Goal: Find specific page/section: Find specific page/section

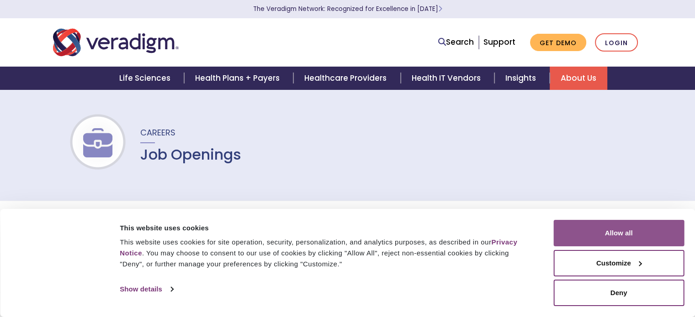
click at [609, 233] on button "Allow all" at bounding box center [618, 233] width 131 height 26
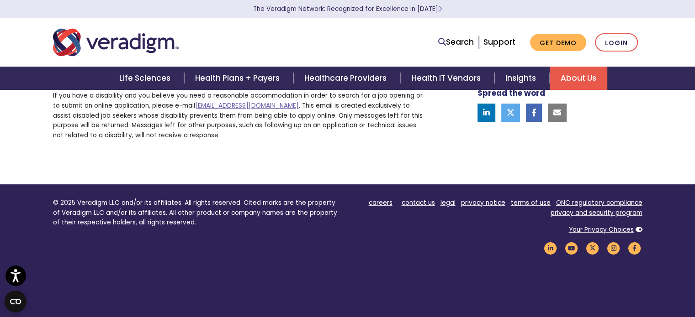
scroll to position [364, 0]
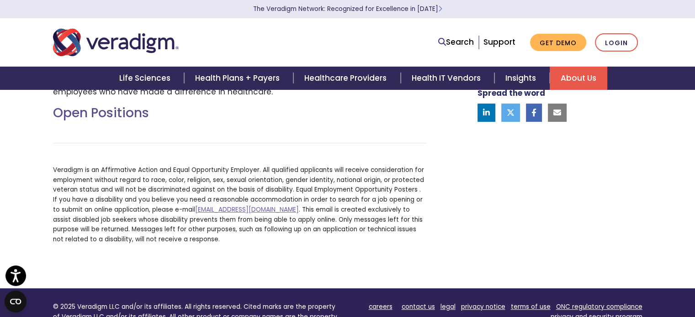
click at [130, 119] on h2 "Open Positions" at bounding box center [239, 114] width 373 height 16
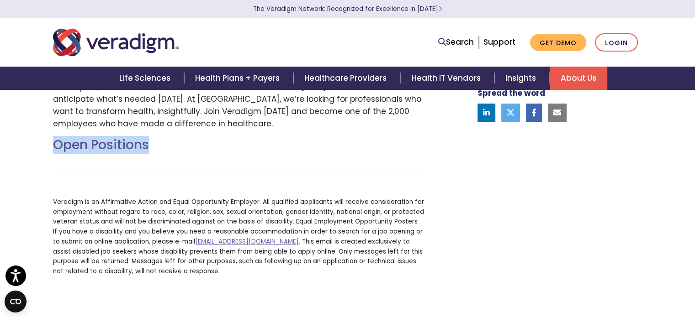
scroll to position [329, 0]
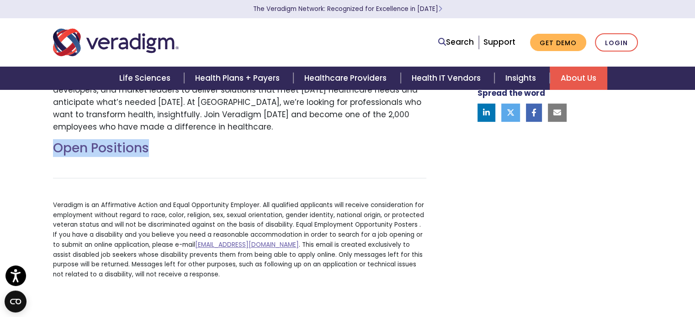
click at [132, 169] on div "Open Positions [EMAIL_ADDRESS][DOMAIN_NAME] . This email is created exclusively…" at bounding box center [239, 214] width 387 height 147
drag, startPoint x: 132, startPoint y: 169, endPoint x: 283, endPoint y: 170, distance: 151.7
click at [283, 170] on div "Open Positions [EMAIL_ADDRESS][DOMAIN_NAME] . This email is created exclusively…" at bounding box center [239, 214] width 387 height 147
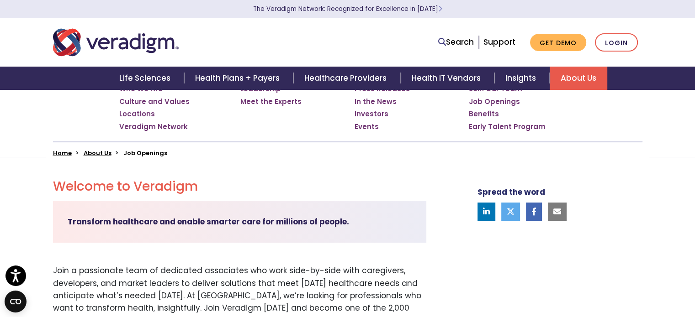
scroll to position [144, 0]
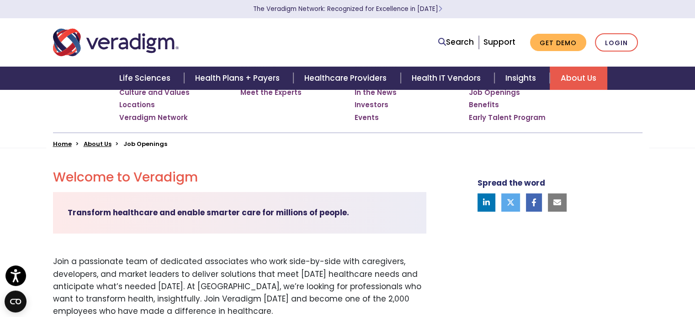
click at [148, 143] on li "Job Openings" at bounding box center [145, 144] width 44 height 9
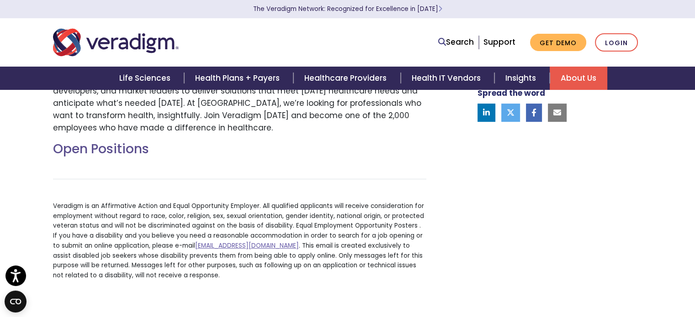
scroll to position [339, 0]
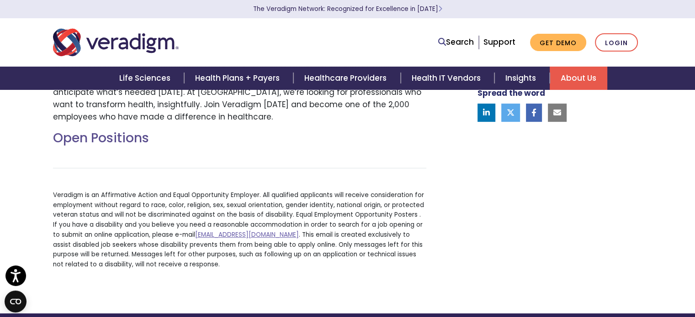
click at [106, 169] on div "Open Positions [EMAIL_ADDRESS][DOMAIN_NAME] . This email is created exclusively…" at bounding box center [239, 204] width 387 height 147
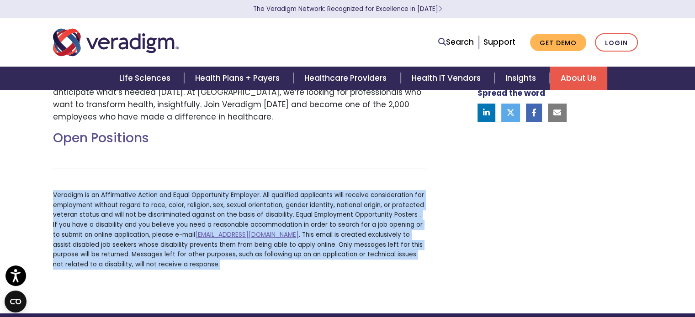
drag, startPoint x: 106, startPoint y: 169, endPoint x: 116, endPoint y: 166, distance: 10.4
click at [116, 166] on div "Open Positions [EMAIL_ADDRESS][DOMAIN_NAME] . This email is created exclusively…" at bounding box center [239, 204] width 387 height 147
click at [275, 155] on div "Open Positions [EMAIL_ADDRESS][DOMAIN_NAME] . This email is created exclusively…" at bounding box center [239, 204] width 387 height 147
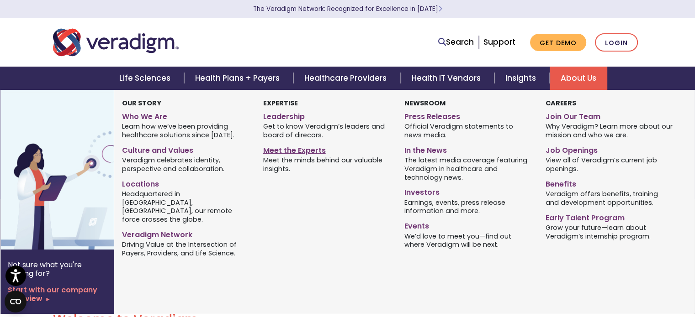
scroll to position [0, 0]
